Goal: Task Accomplishment & Management: Complete application form

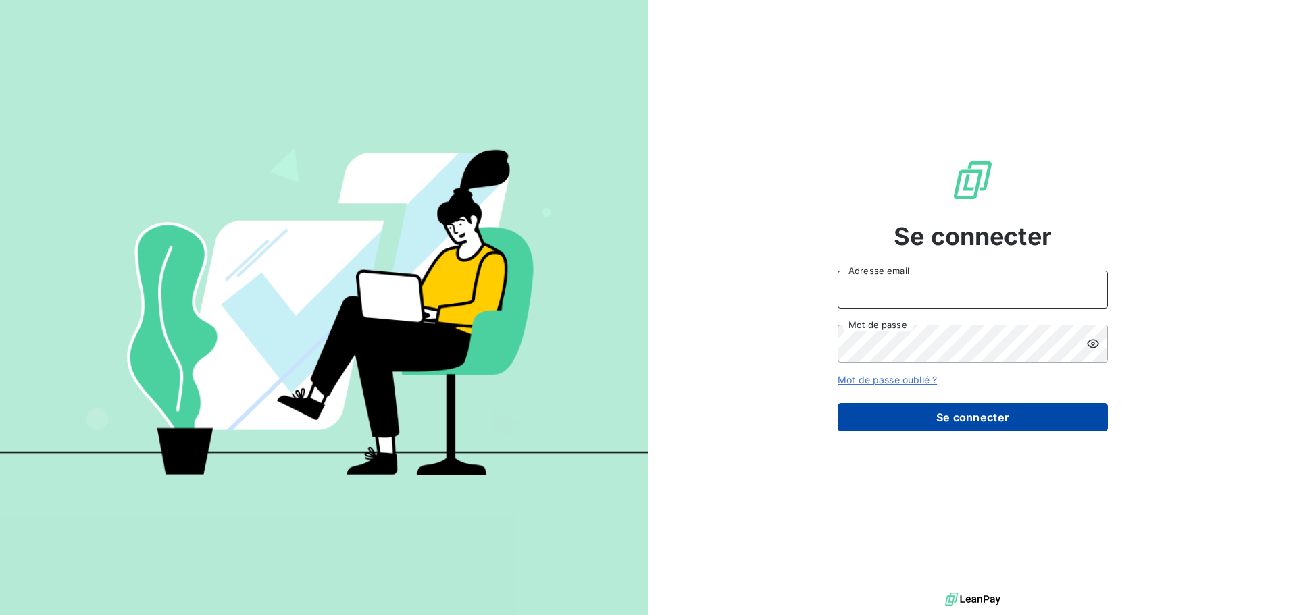
type input "[EMAIL_ADDRESS][DOMAIN_NAME]"
click at [942, 413] on button "Se connecter" at bounding box center [973, 417] width 270 height 28
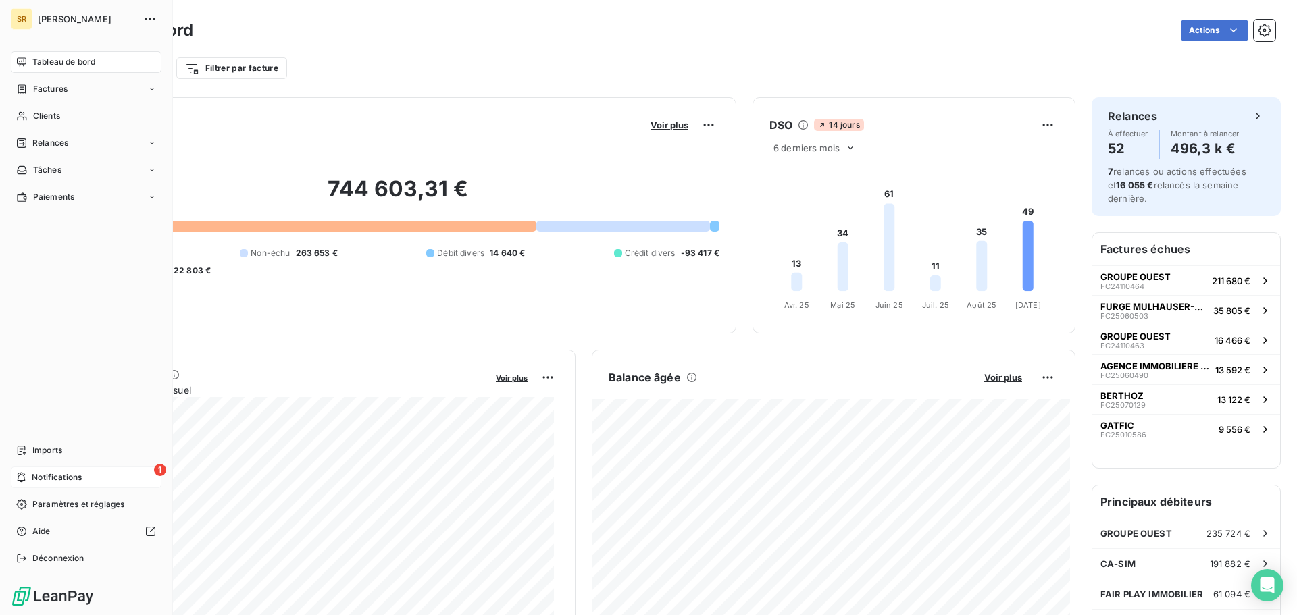
click at [59, 482] on span "Notifications" at bounding box center [57, 477] width 50 height 12
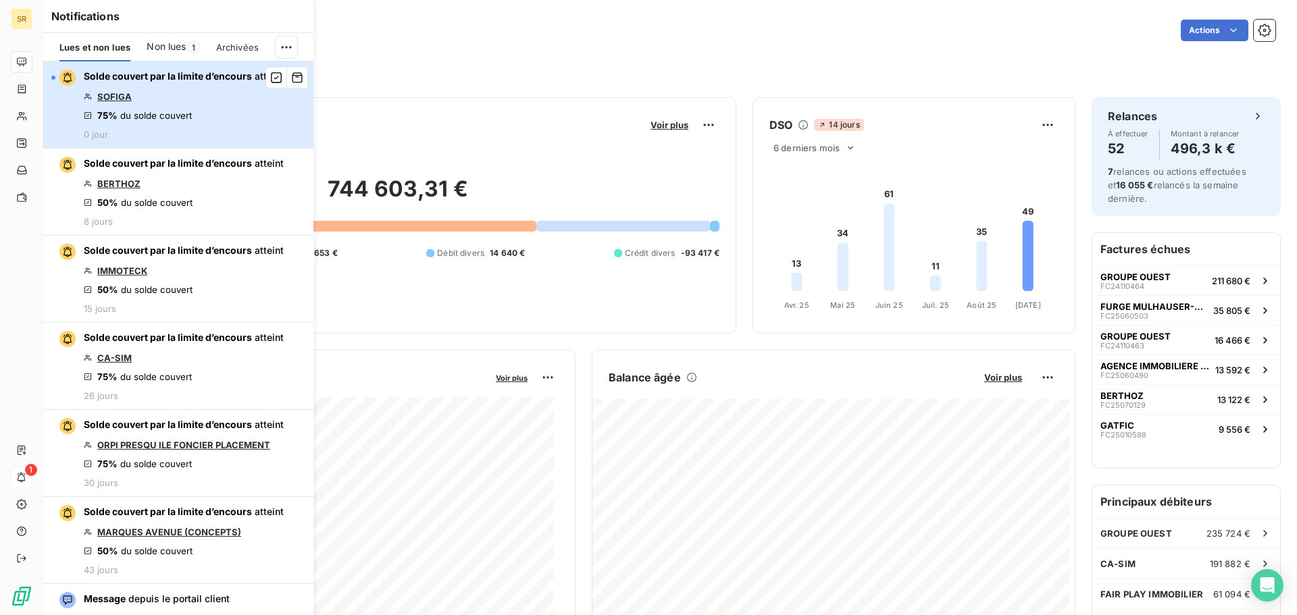
click at [118, 78] on span "Solde couvert par la limite d’encours" at bounding box center [168, 75] width 168 height 11
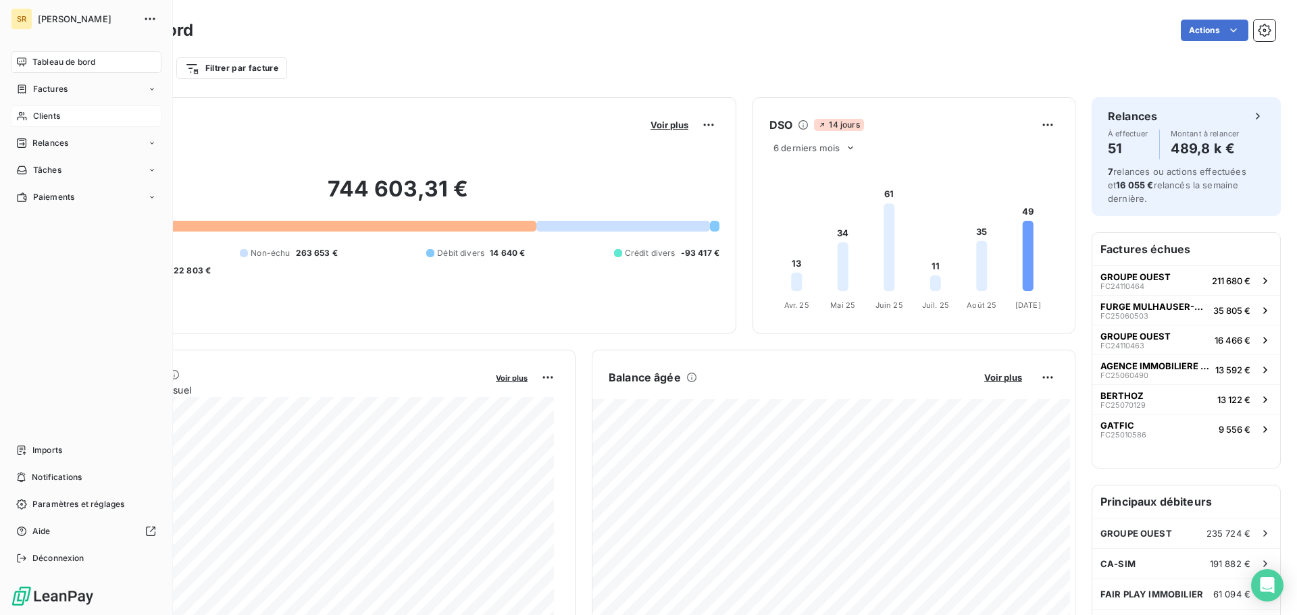
click at [53, 118] on span "Clients" at bounding box center [46, 116] width 27 height 12
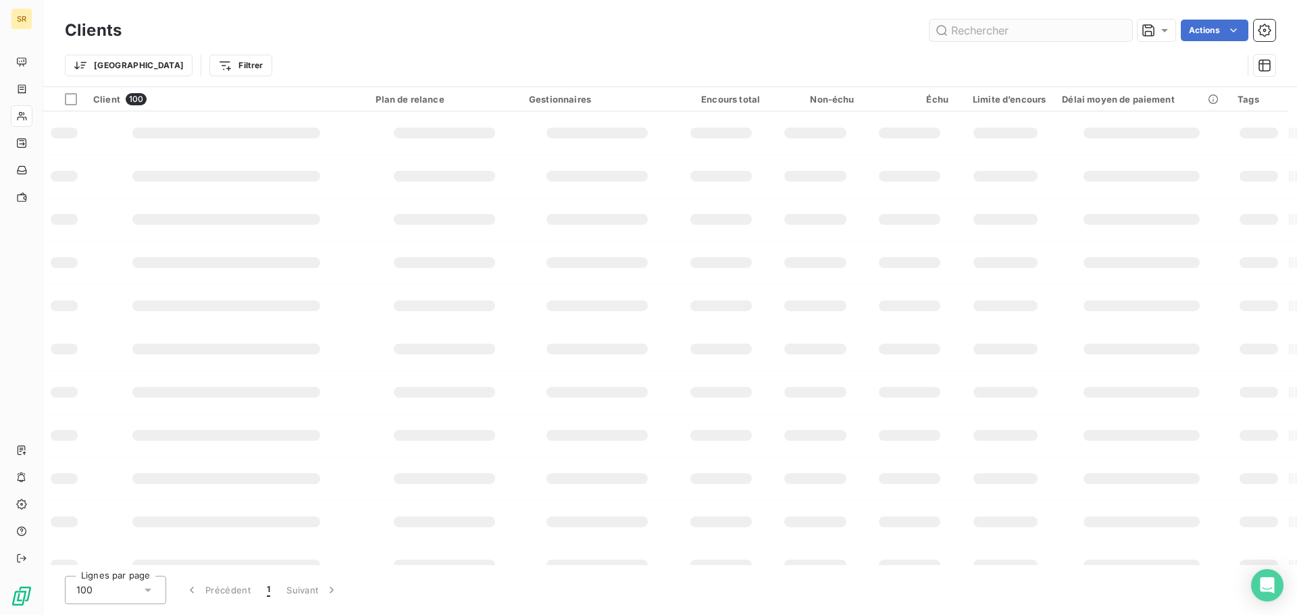
click at [984, 26] on input "text" at bounding box center [1030, 31] width 203 height 22
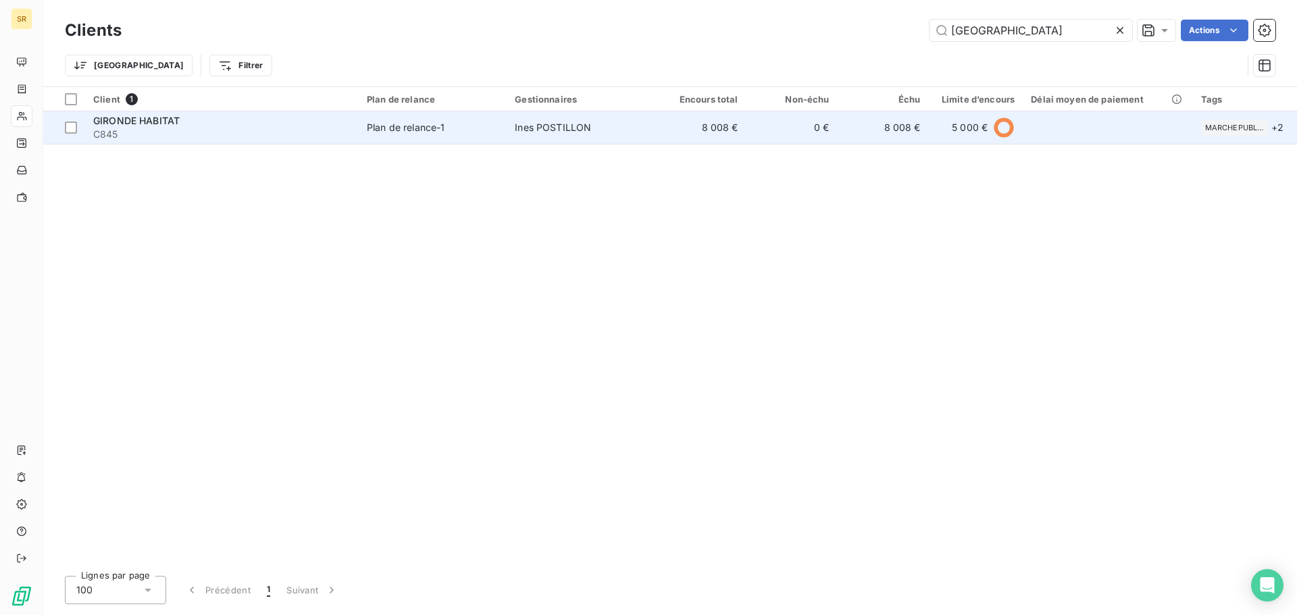
type input "[GEOGRAPHIC_DATA]"
click at [328, 128] on span "C845" at bounding box center [221, 135] width 257 height 14
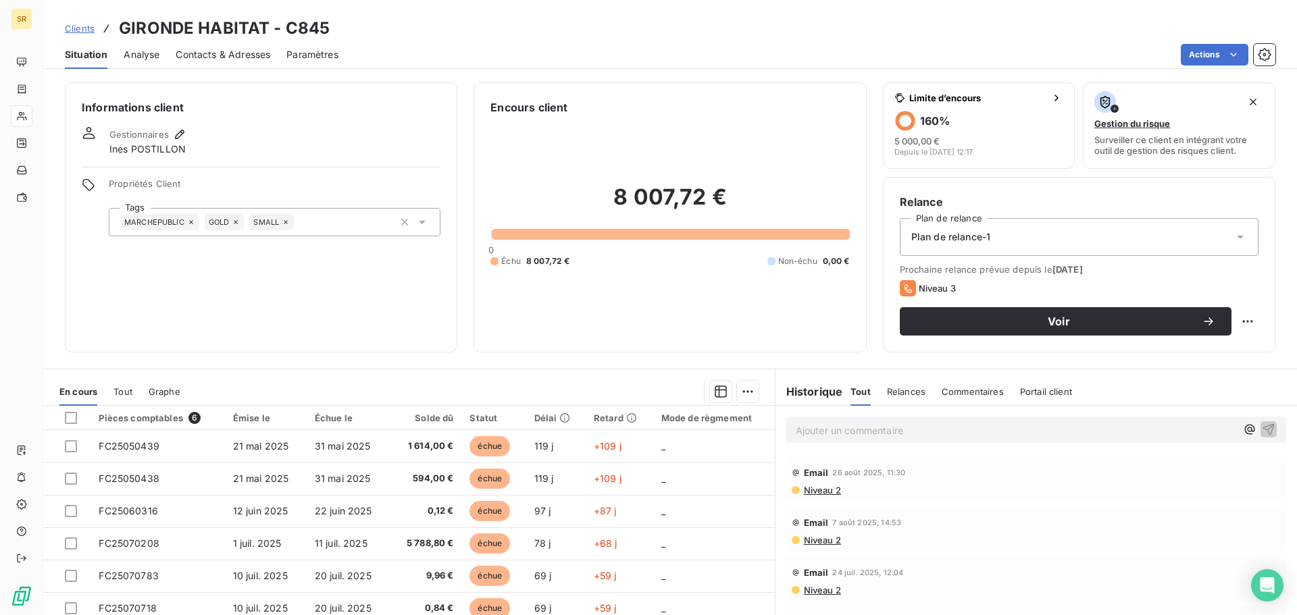
click at [189, 57] on span "Contacts & Adresses" at bounding box center [223, 55] width 95 height 14
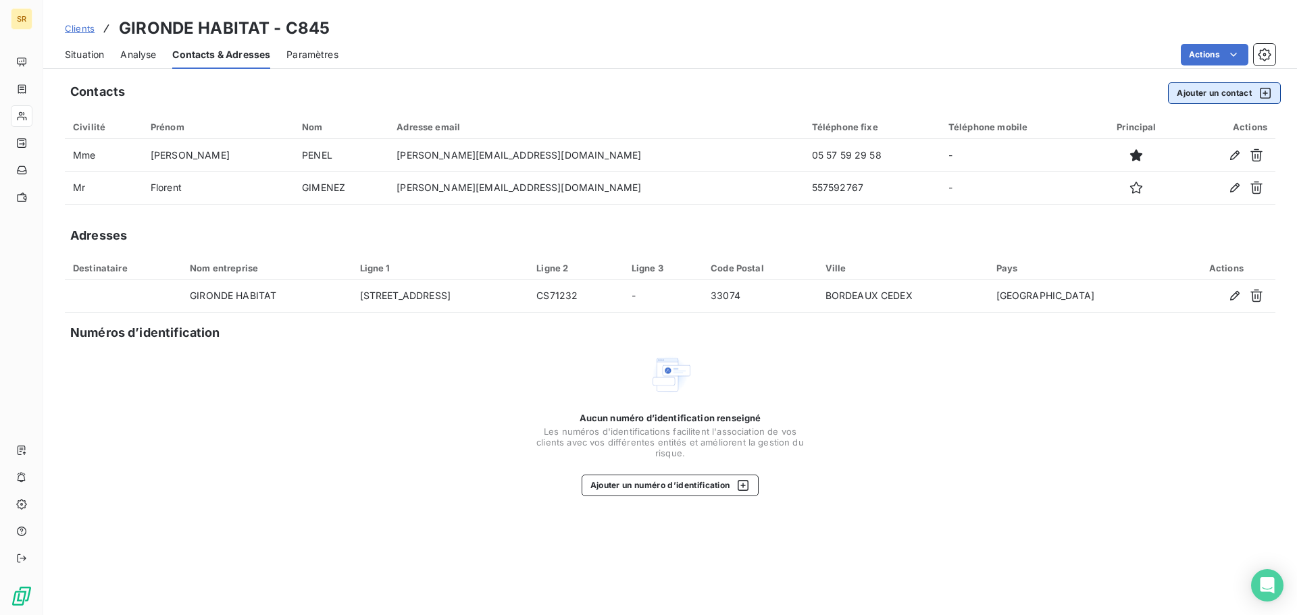
click at [1213, 93] on button "Ajouter un contact" at bounding box center [1224, 93] width 113 height 22
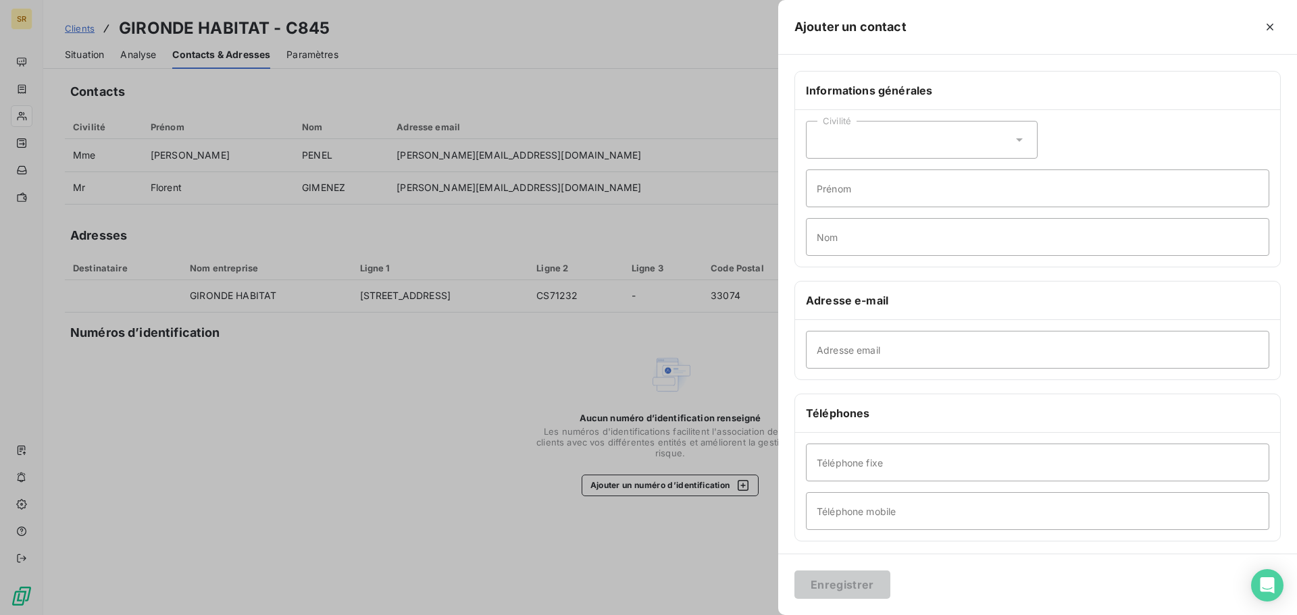
click at [870, 153] on div "Civilité" at bounding box center [922, 140] width 232 height 38
click at [861, 171] on span "Madame" at bounding box center [851, 174] width 36 height 13
click at [859, 196] on input "Prénom" at bounding box center [1037, 189] width 463 height 38
type input "[PERSON_NAME]"
click at [865, 247] on input "Nom" at bounding box center [1037, 237] width 463 height 38
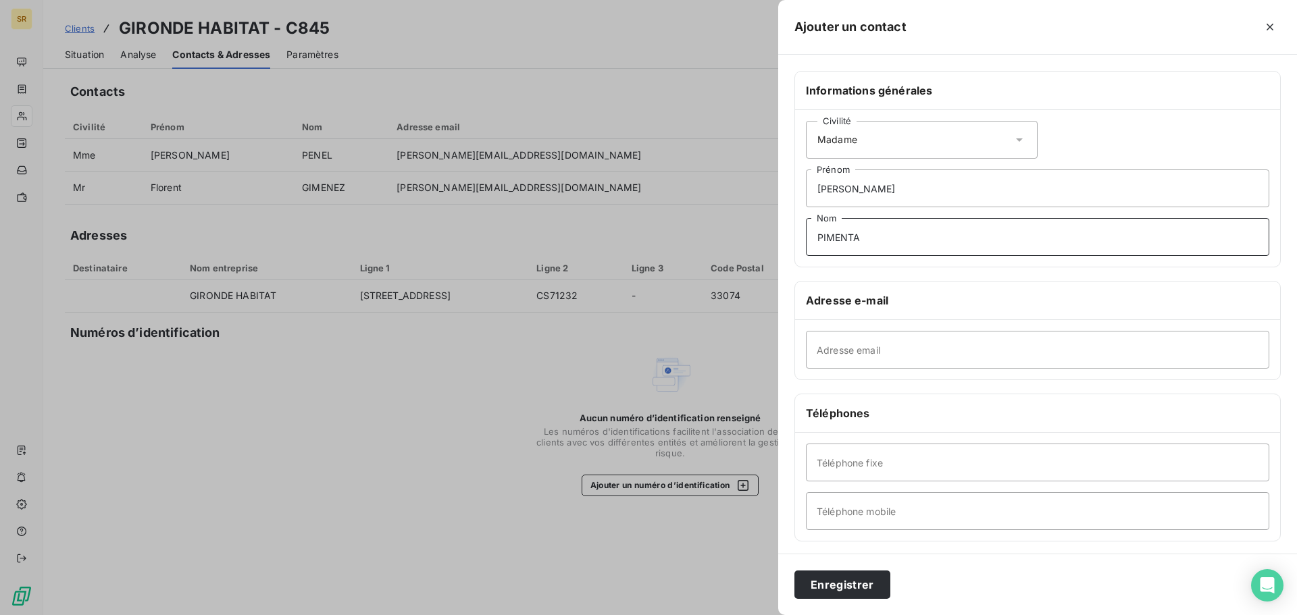
type input "PIMENTA"
click at [859, 357] on input "Adresse email" at bounding box center [1037, 350] width 463 height 38
paste input "[PERSON_NAME][EMAIL_ADDRESS][DOMAIN_NAME]"
type input "[PERSON_NAME][EMAIL_ADDRESS][DOMAIN_NAME]"
click at [844, 584] on button "Enregistrer" at bounding box center [842, 585] width 96 height 28
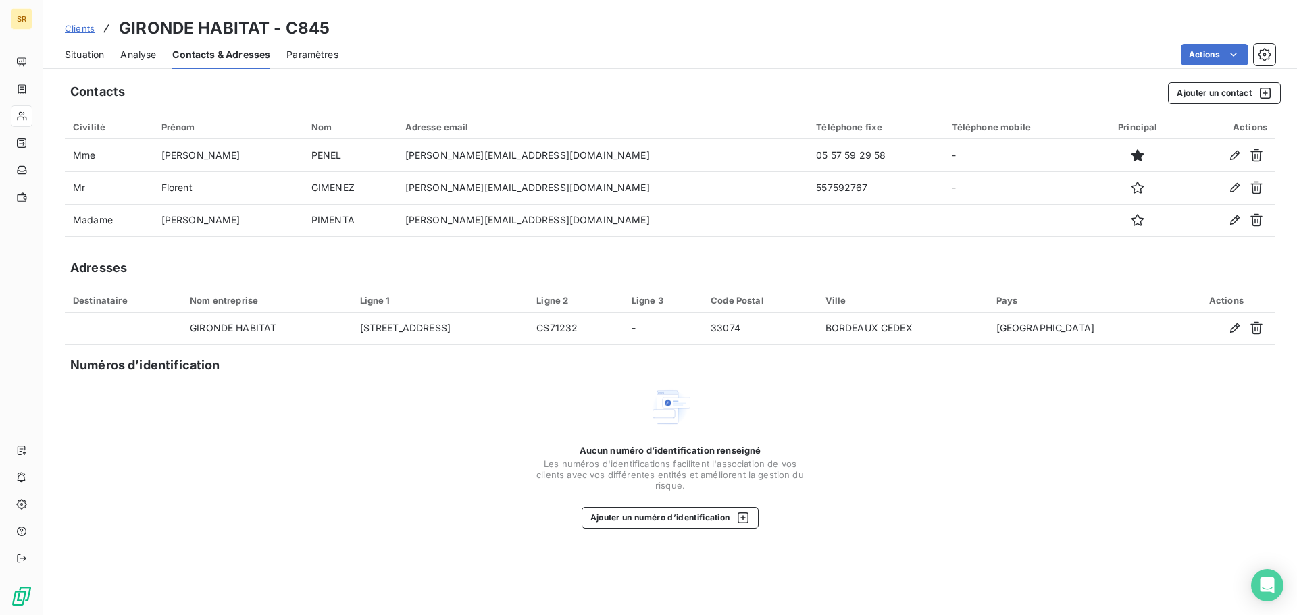
click at [136, 53] on span "Analyse" at bounding box center [138, 55] width 36 height 14
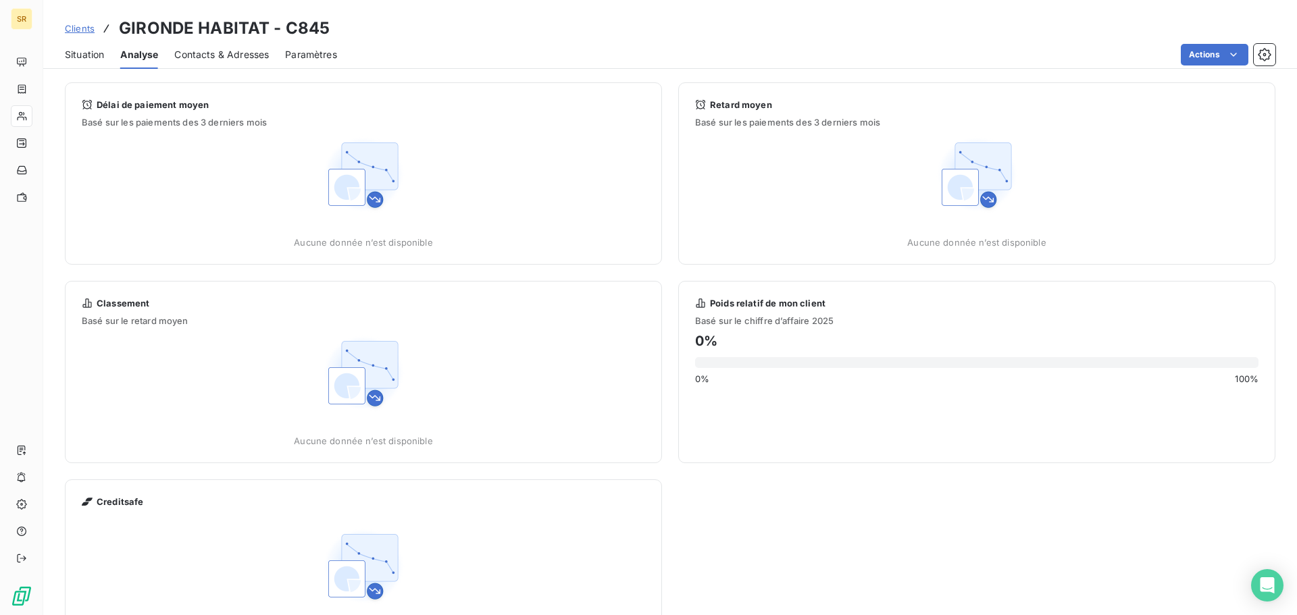
click at [217, 52] on span "Contacts & Adresses" at bounding box center [221, 55] width 95 height 14
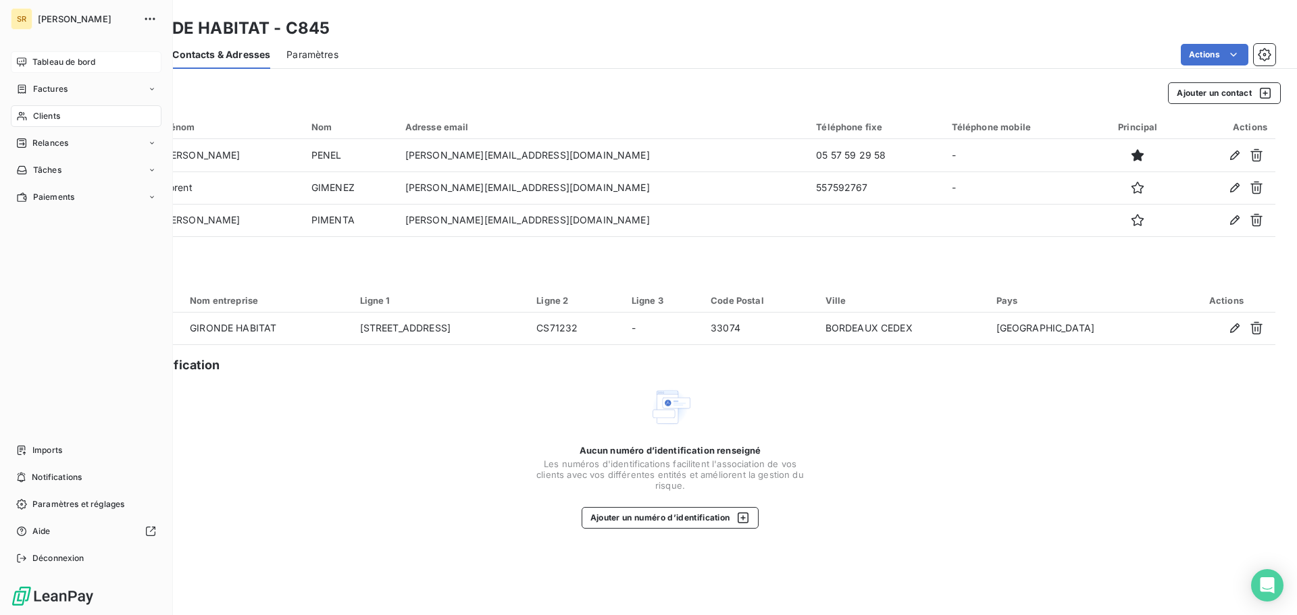
click at [31, 65] on div "Tableau de bord" at bounding box center [86, 62] width 151 height 22
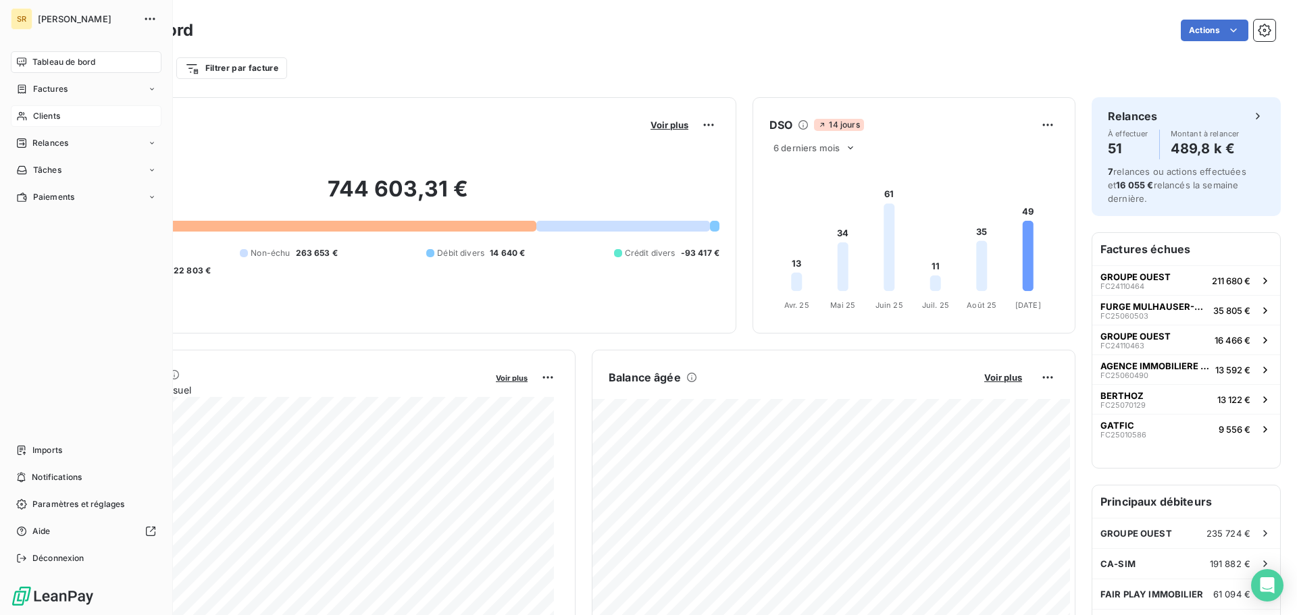
click at [33, 118] on span "Clients" at bounding box center [46, 116] width 27 height 12
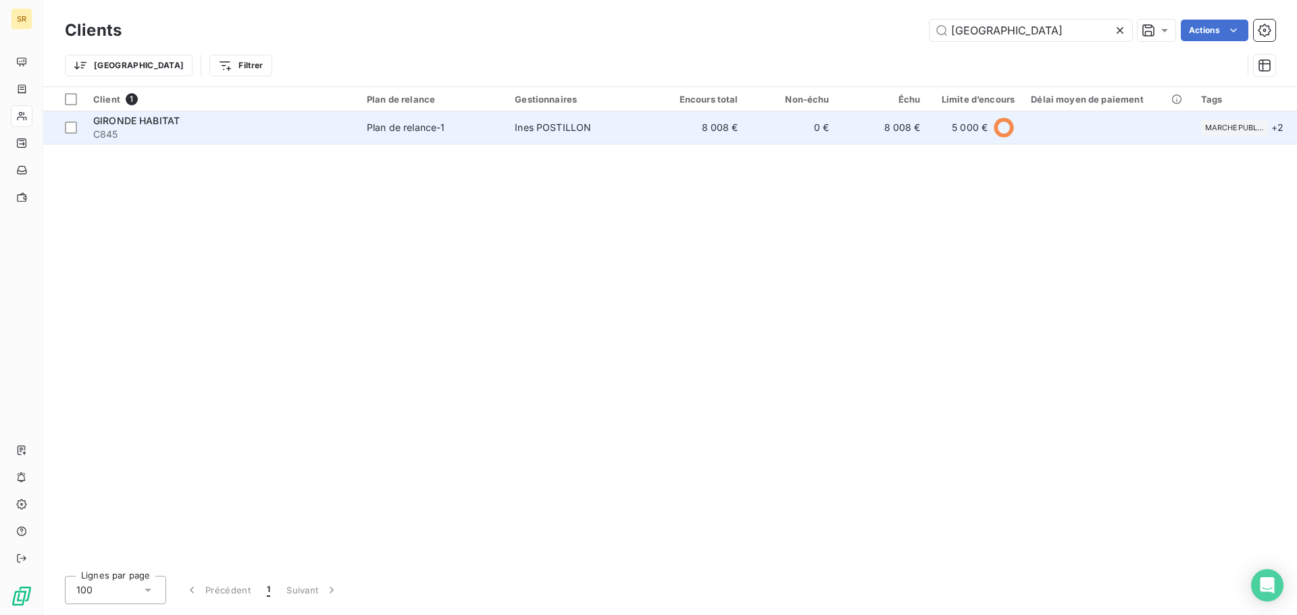
click at [122, 126] on span "GIRONDE HABITAT" at bounding box center [136, 120] width 86 height 11
